Goal: Navigation & Orientation: Find specific page/section

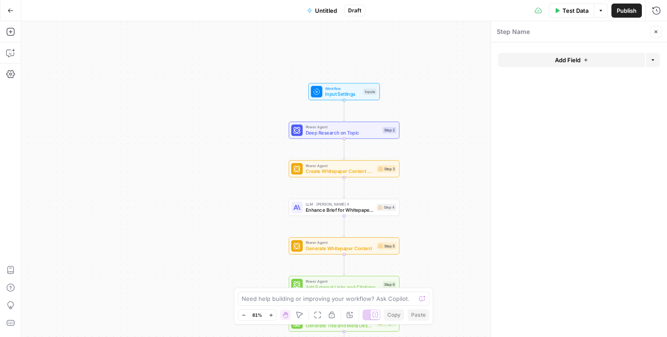
click at [10, 11] on icon "button" at bounding box center [10, 10] width 6 height 6
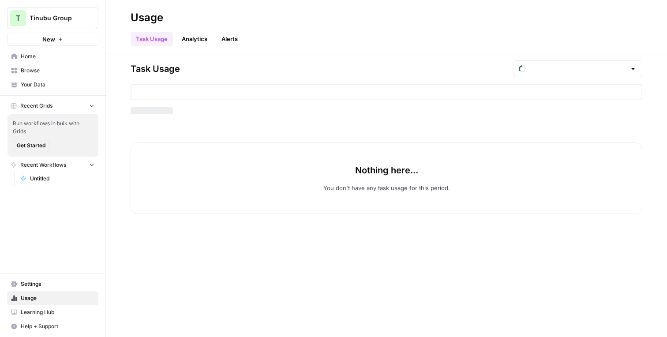
type input "October Included Tasks"
click at [40, 70] on span "Browse" at bounding box center [58, 71] width 74 height 8
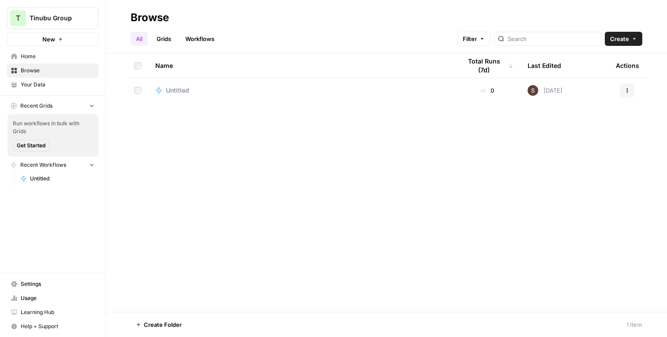
click at [37, 59] on span "Home" at bounding box center [58, 56] width 74 height 8
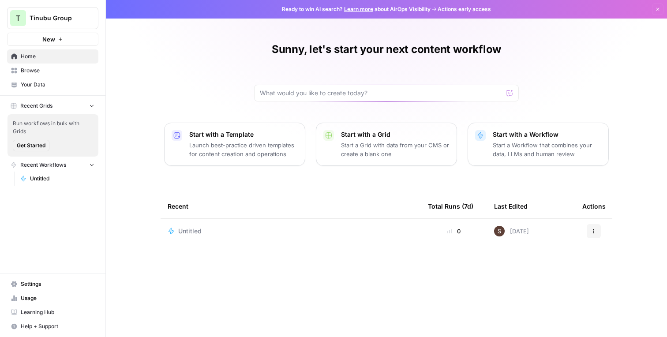
click at [357, 148] on p "Start a Grid with data from your CMS or create a blank one" at bounding box center [395, 150] width 108 height 18
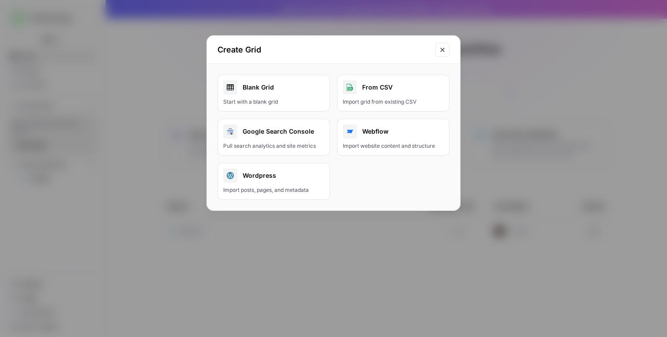
click at [445, 48] on icon "Close modal" at bounding box center [442, 49] width 7 height 7
